Goal: Use online tool/utility: Utilize a website feature to perform a specific function

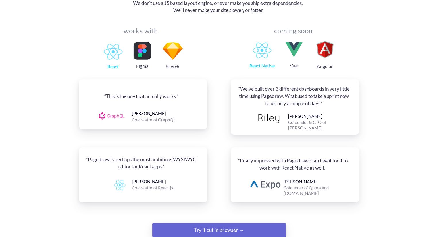
scroll to position [661, 0]
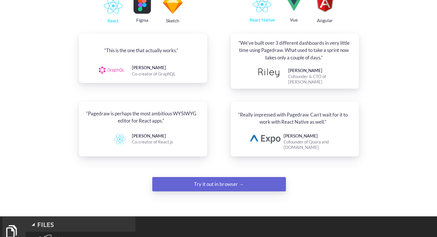
click at [228, 179] on div "Try it out in browser →" at bounding box center [219, 184] width 91 height 11
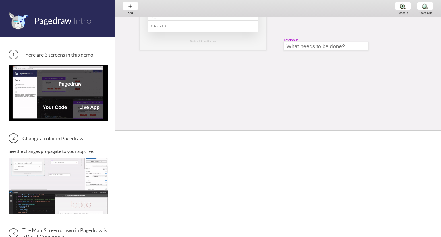
scroll to position [0, 6]
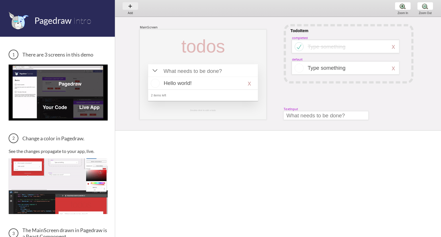
click at [130, 5] on div "Add Add Add" at bounding box center [131, 8] width 22 height 16
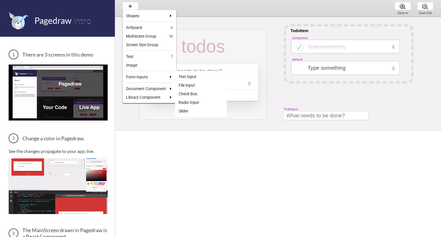
click at [246, 91] on div at bounding box center [220, 118] width 441 height 237
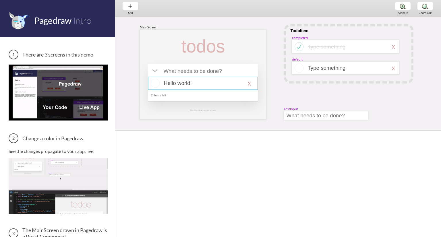
drag, startPoint x: 231, startPoint y: 82, endPoint x: 208, endPoint y: 84, distance: 23.6
click at [231, 82] on div at bounding box center [203, 83] width 110 height 13
select select "16"
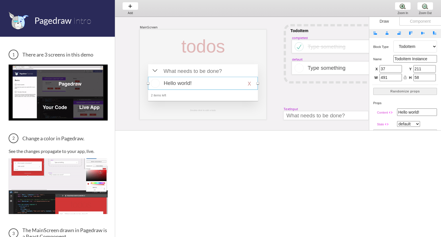
click at [202, 84] on div at bounding box center [203, 83] width 110 height 13
